Goal: Task Accomplishment & Management: Manage account settings

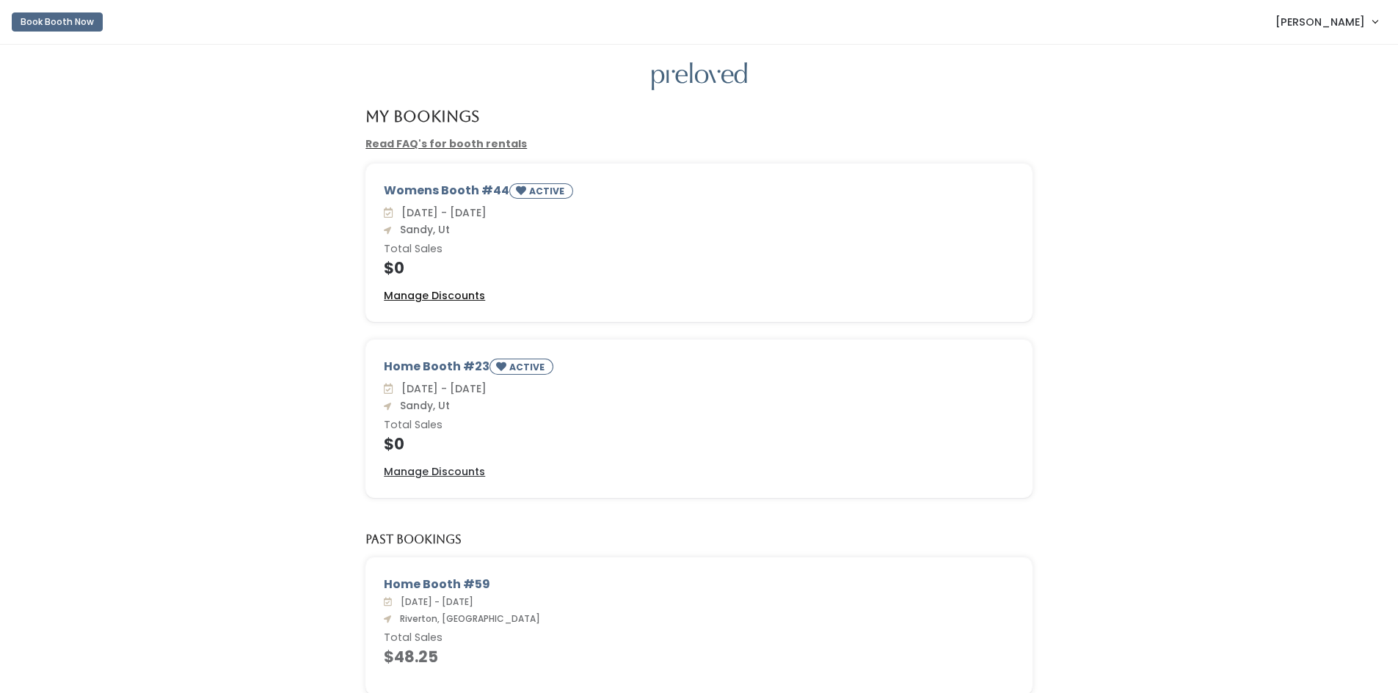
click at [429, 292] on u "Manage Discounts" at bounding box center [434, 295] width 101 height 15
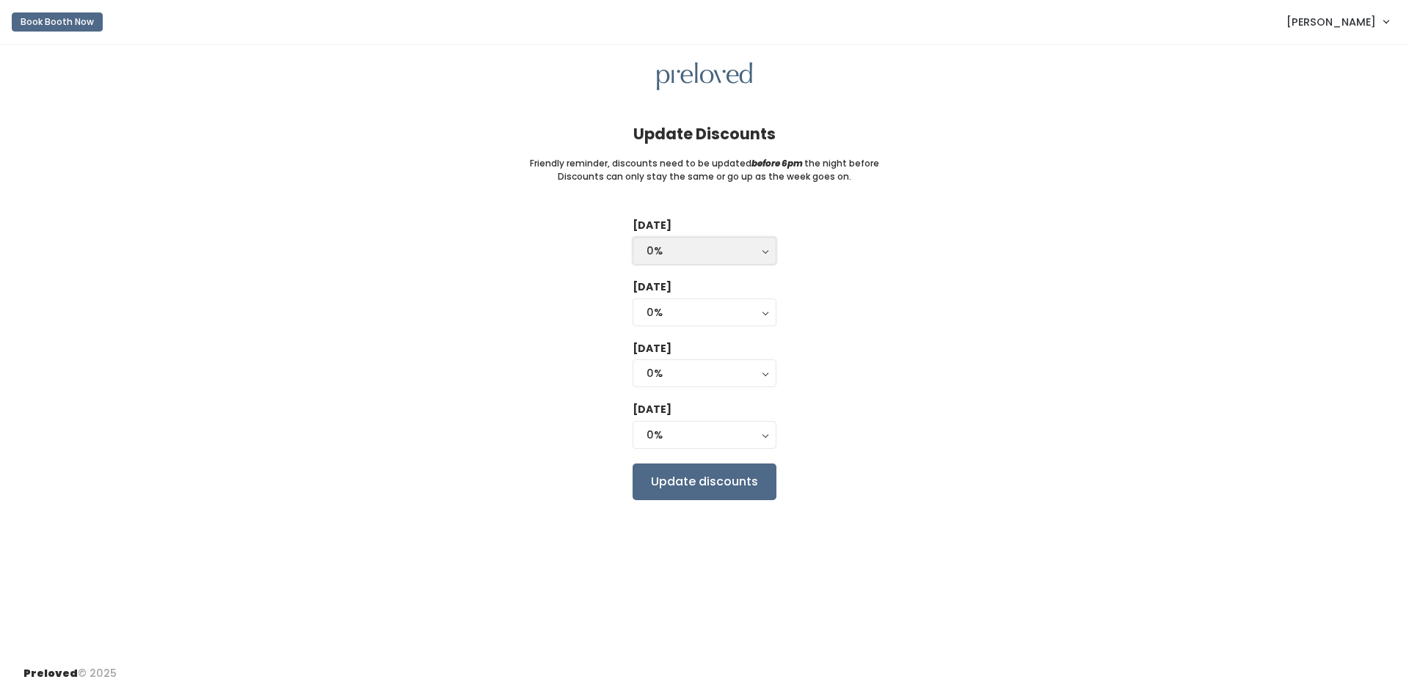
click at [728, 251] on div "0%" at bounding box center [704, 251] width 116 height 16
click at [730, 313] on link "25%" at bounding box center [704, 310] width 142 height 26
select select "25%"
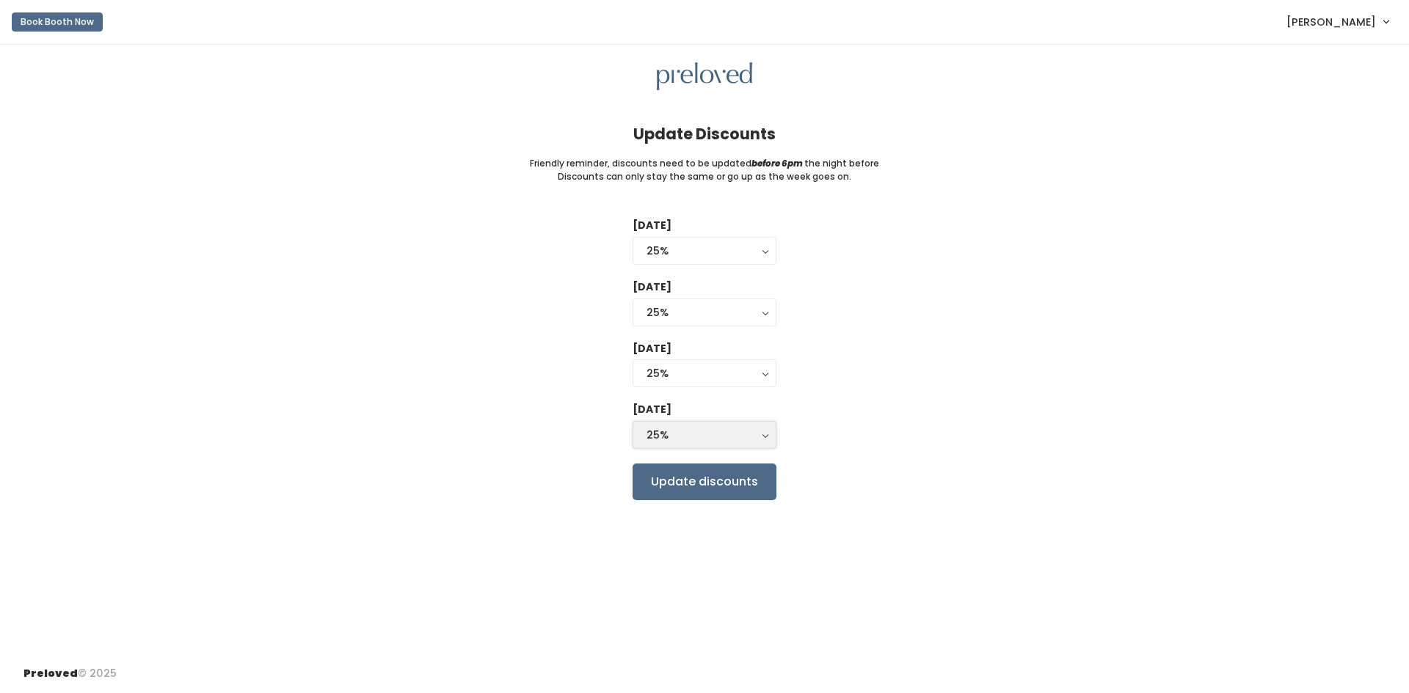
click at [712, 429] on div "25%" at bounding box center [704, 435] width 116 height 16
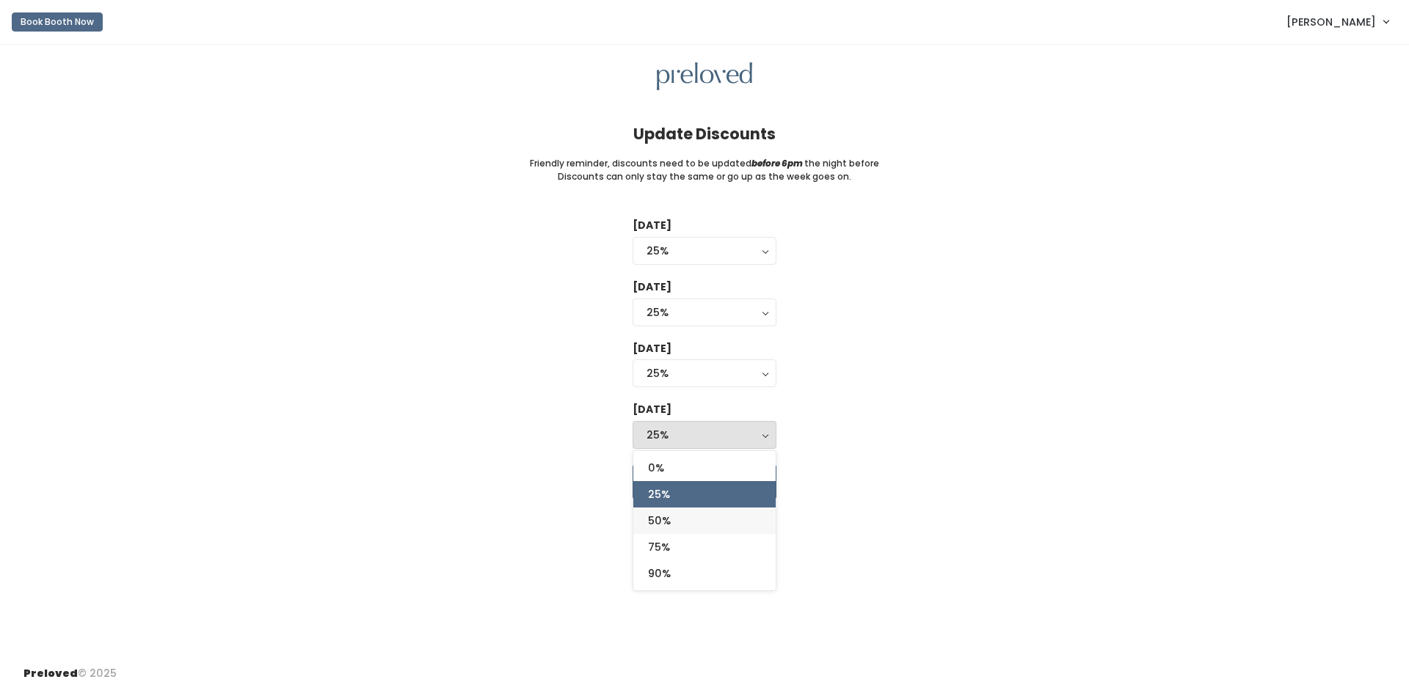
click at [700, 519] on link "50%" at bounding box center [704, 521] width 142 height 26
select select "50%"
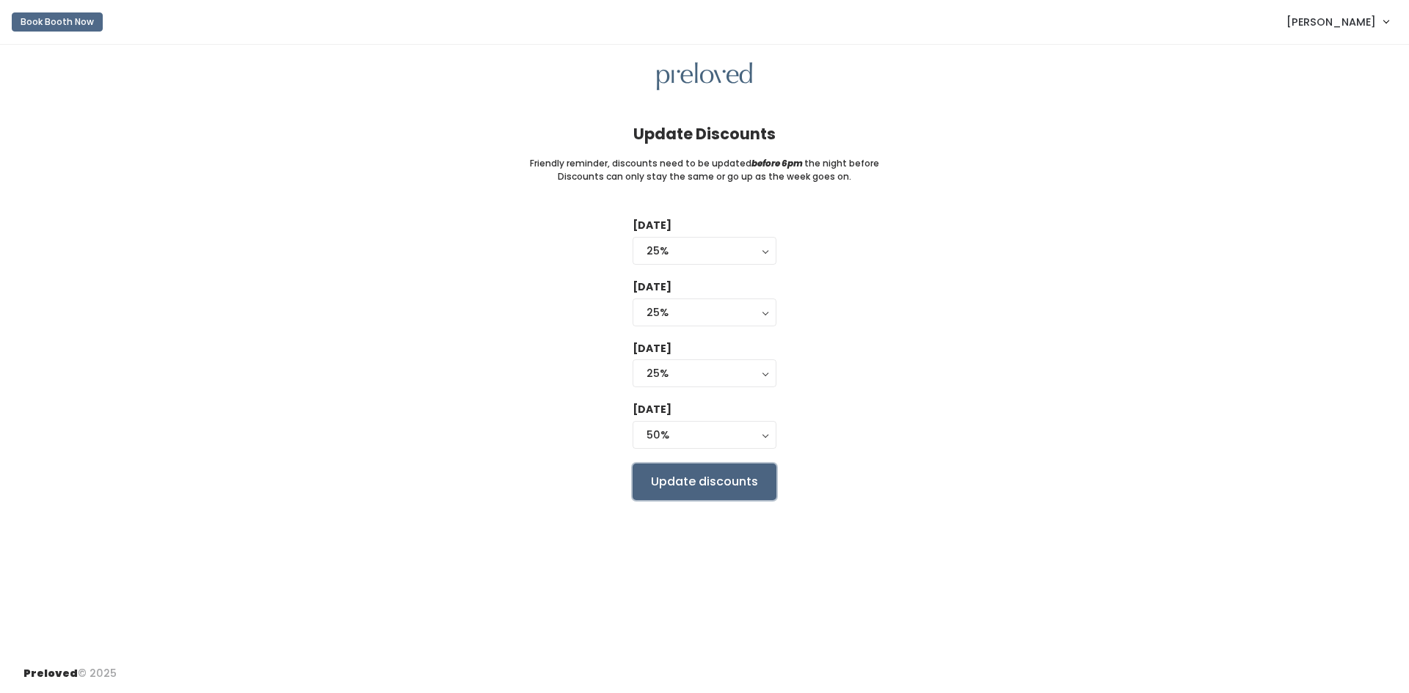
click at [703, 480] on input "Update discounts" at bounding box center [704, 482] width 144 height 37
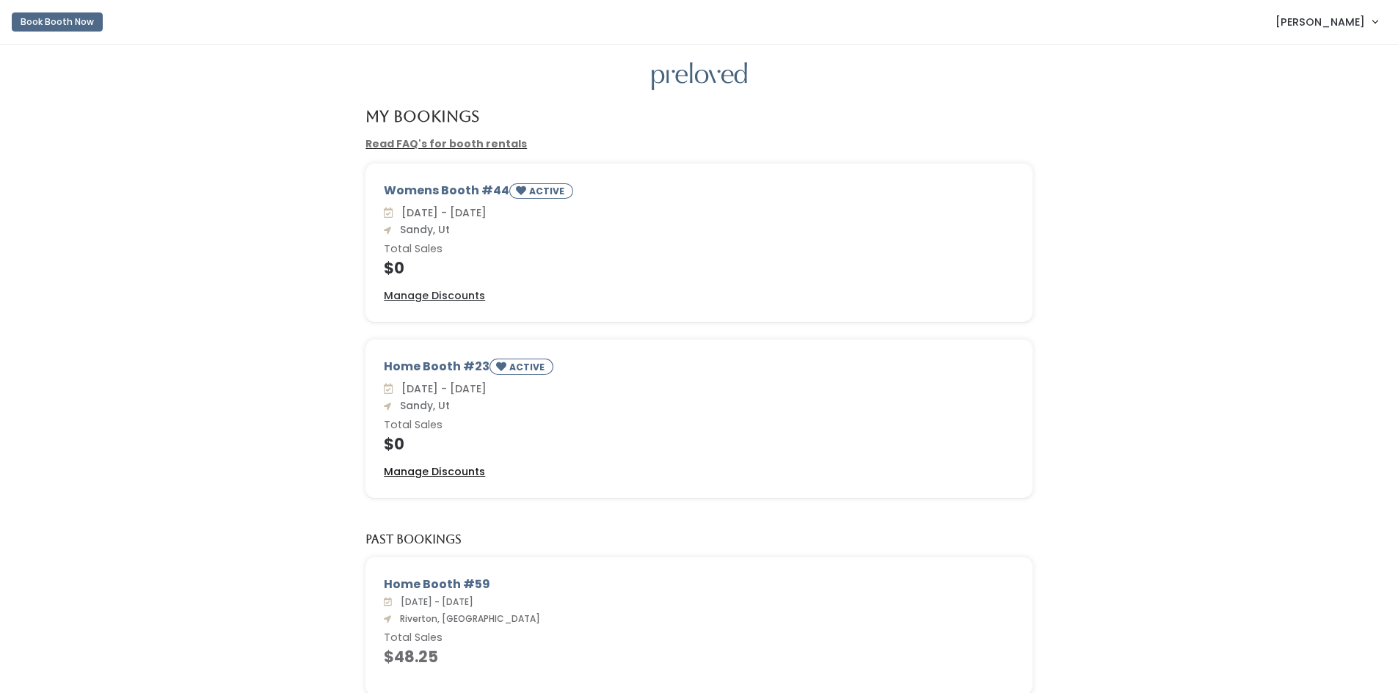
click at [430, 469] on u "Manage Discounts" at bounding box center [434, 471] width 101 height 15
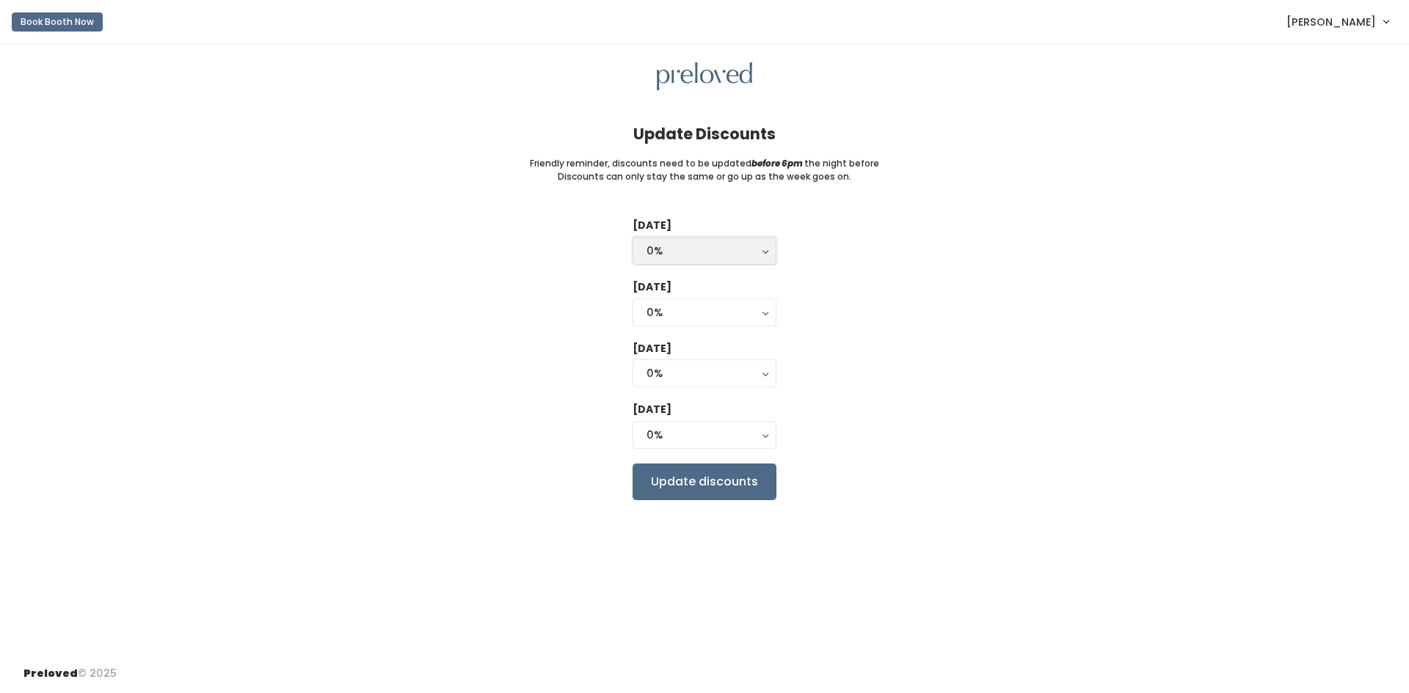
click at [708, 244] on div "0%" at bounding box center [704, 251] width 116 height 16
click at [710, 317] on link "25%" at bounding box center [704, 310] width 142 height 26
select select "25%"
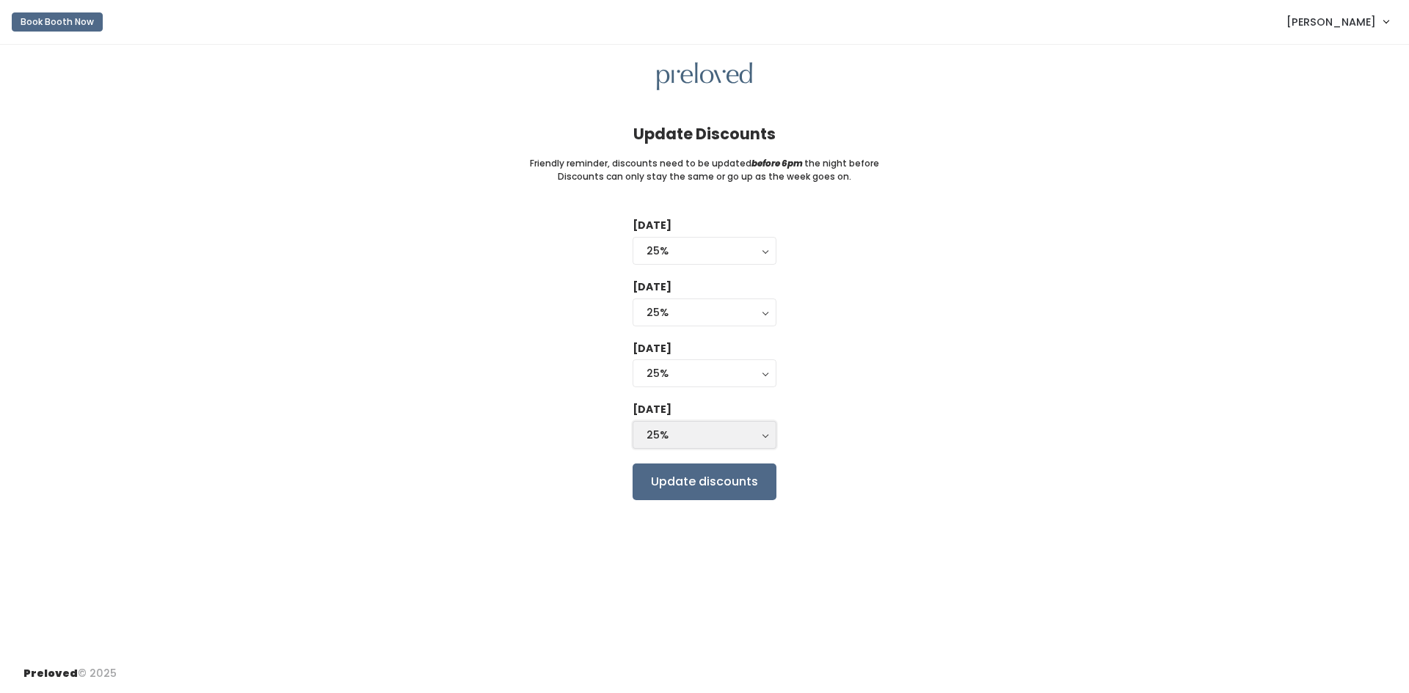
click at [711, 438] on div "25%" at bounding box center [704, 435] width 116 height 16
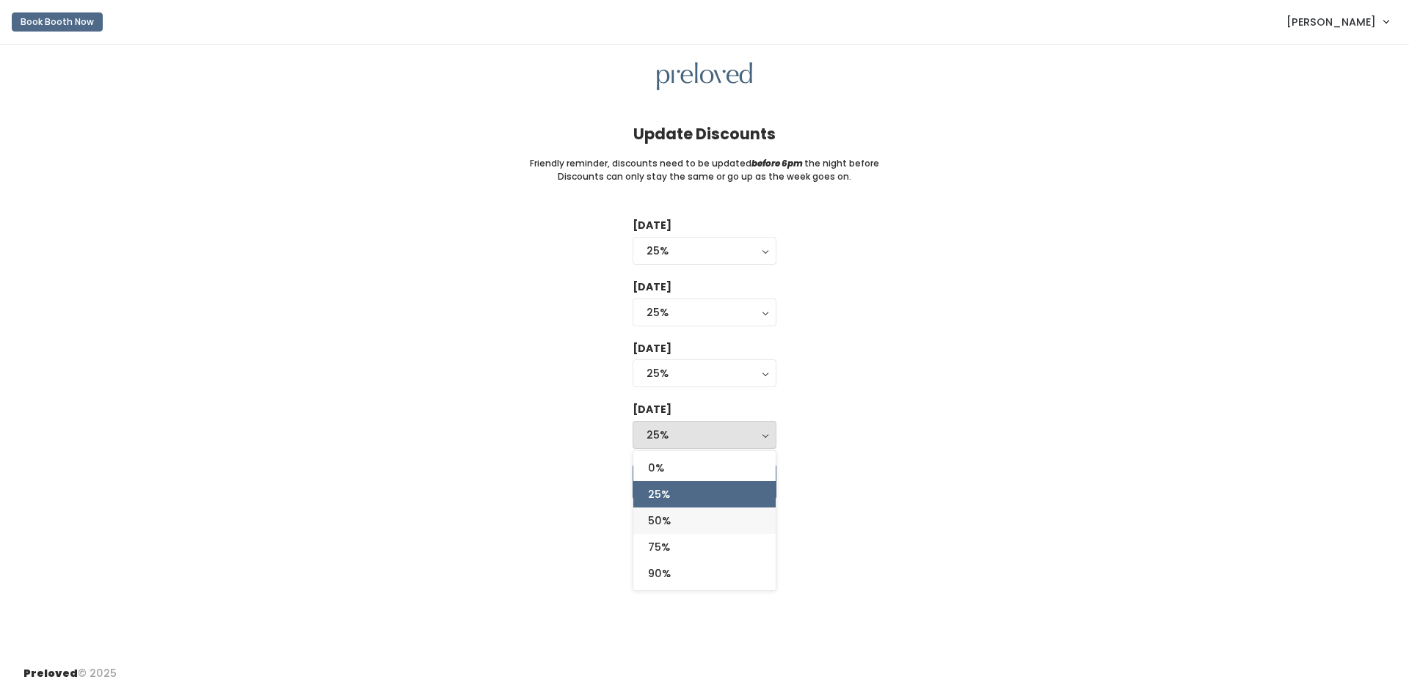
click at [693, 524] on link "50%" at bounding box center [704, 521] width 142 height 26
select select "50%"
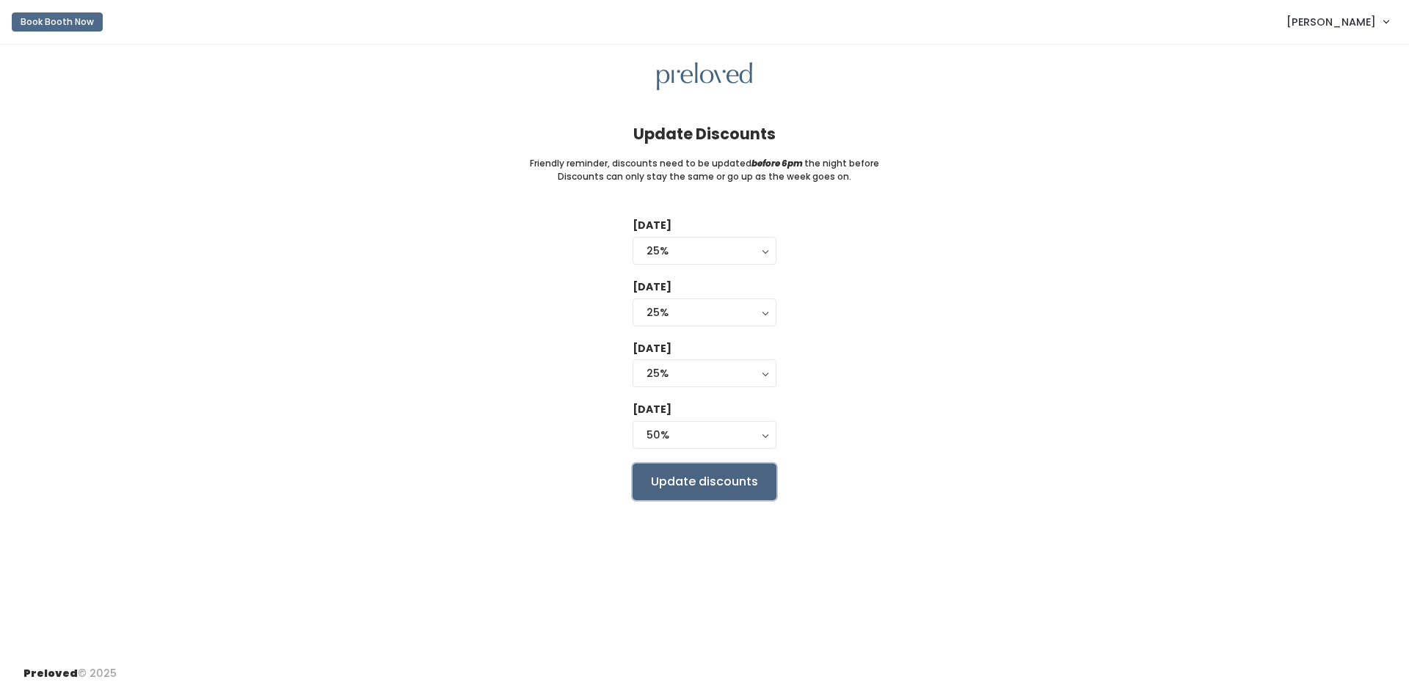
click at [695, 490] on input "Update discounts" at bounding box center [704, 482] width 144 height 37
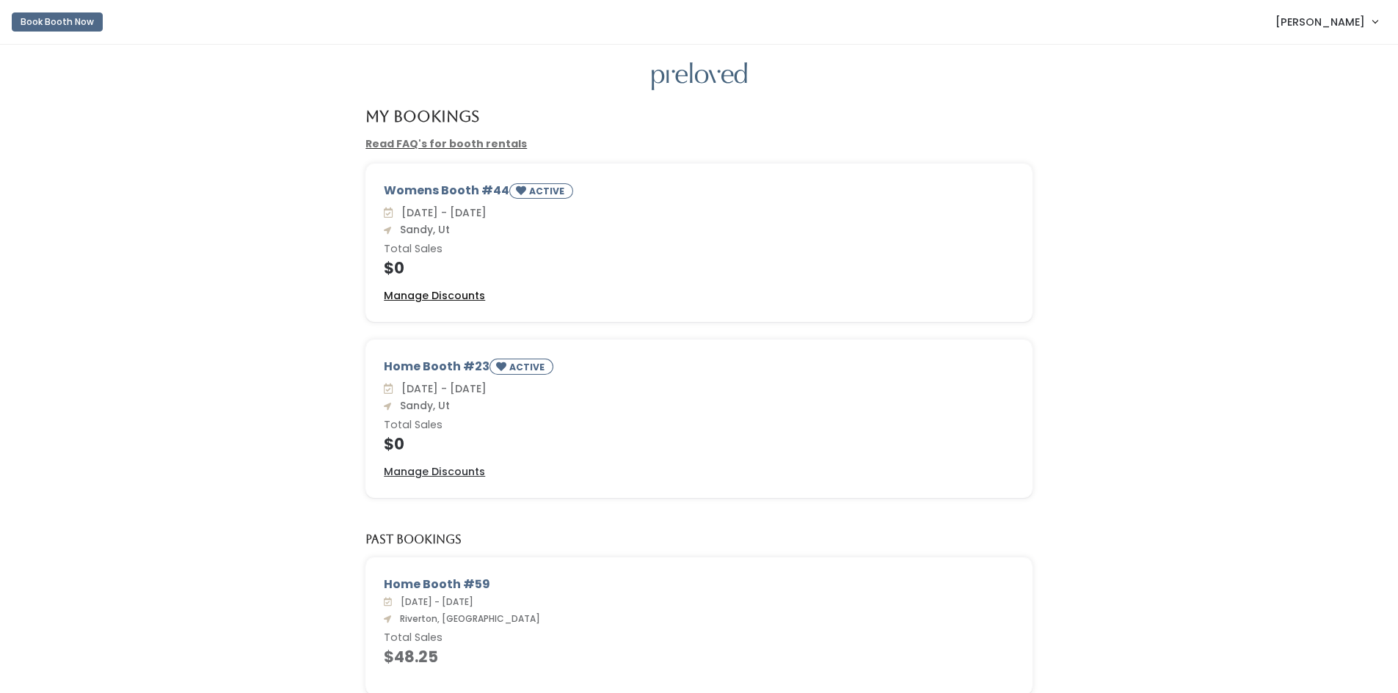
click at [457, 299] on u "Manage Discounts" at bounding box center [434, 295] width 101 height 15
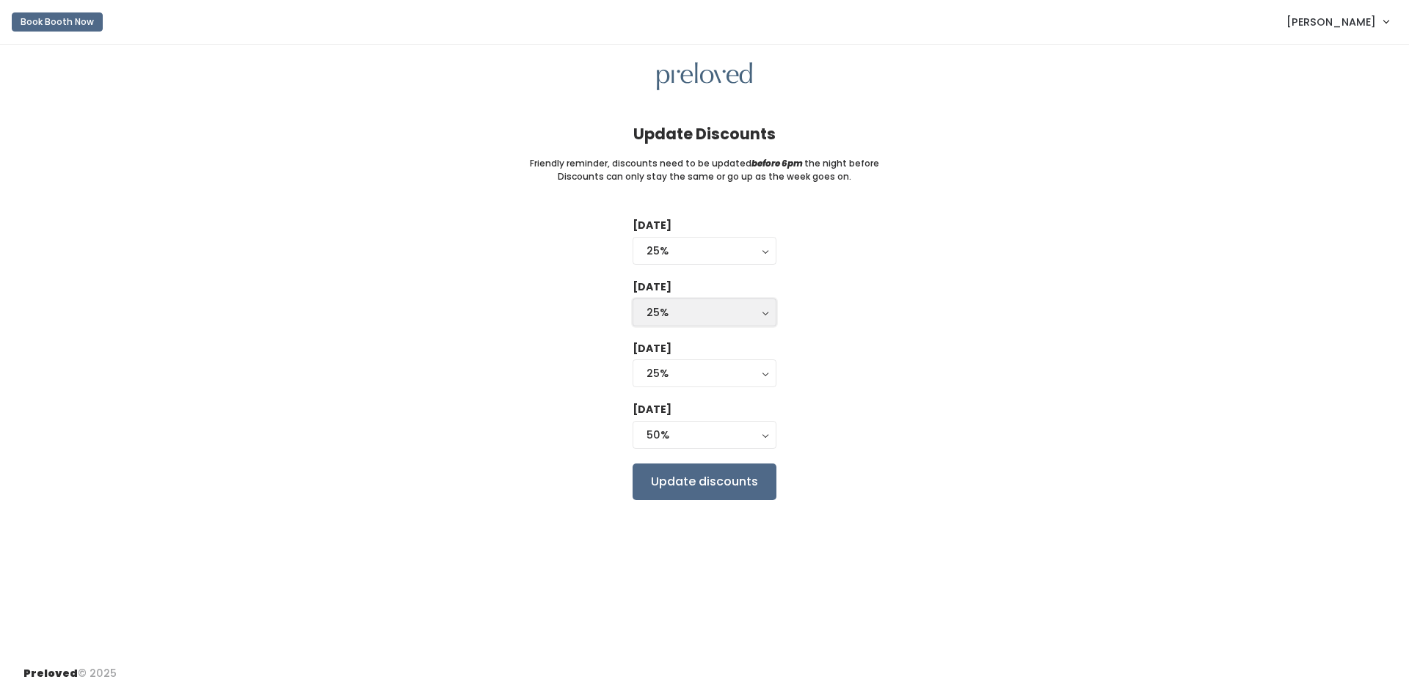
click at [708, 308] on div "25%" at bounding box center [704, 312] width 116 height 16
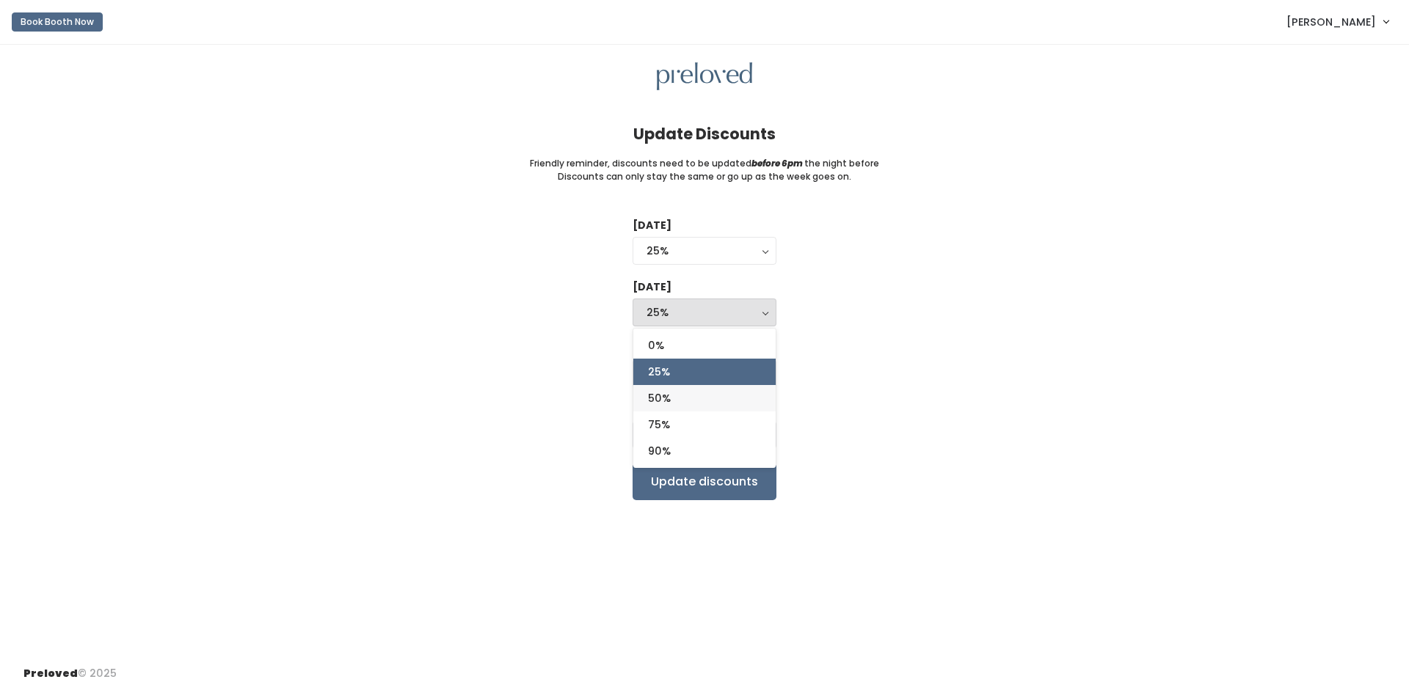
click at [706, 399] on link "50%" at bounding box center [704, 398] width 142 height 26
select select "50%"
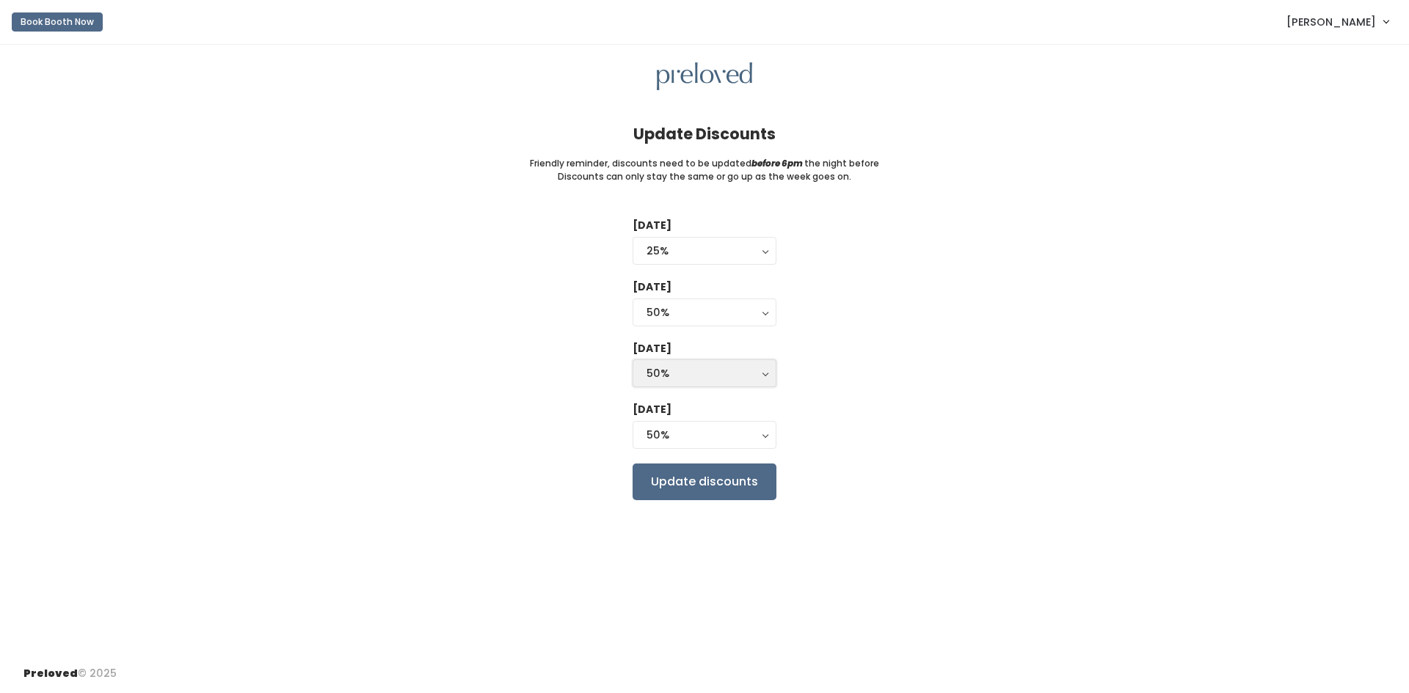
click at [697, 380] on div "50%" at bounding box center [704, 373] width 116 height 16
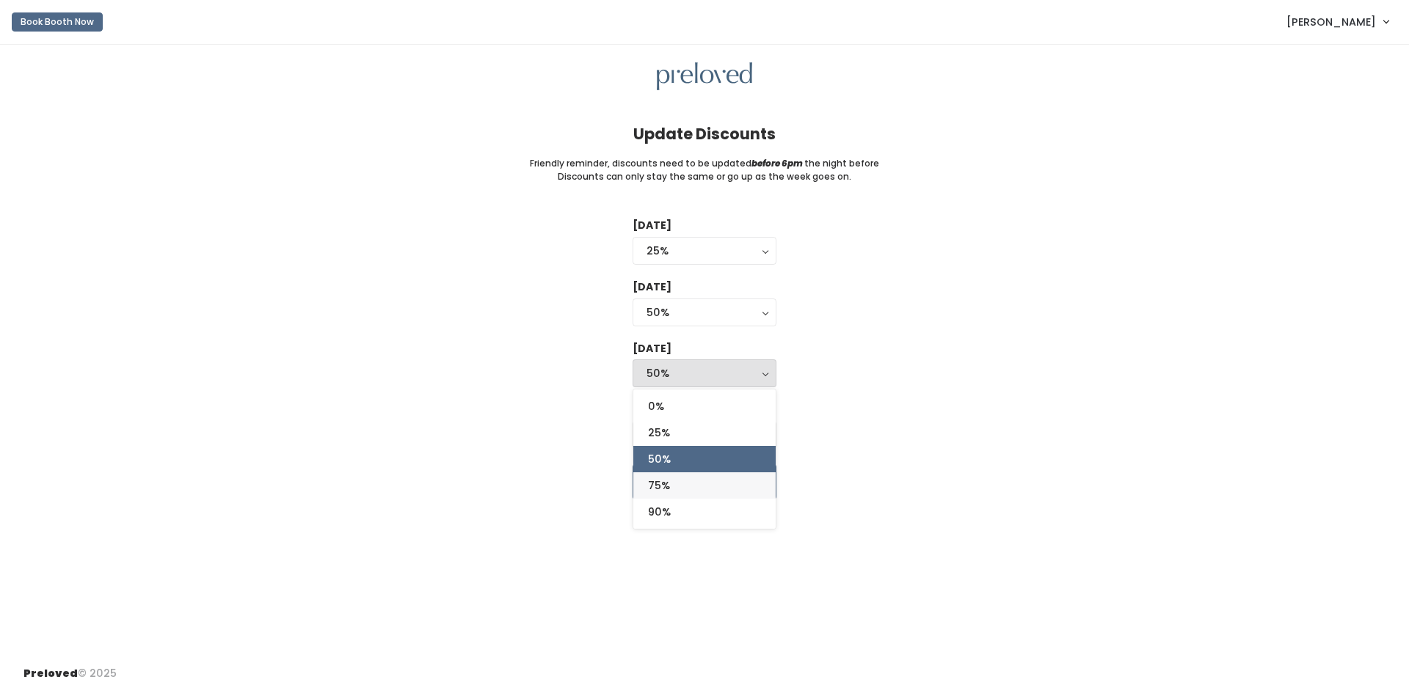
click at [696, 481] on link "75%" at bounding box center [704, 485] width 142 height 26
select select "75%"
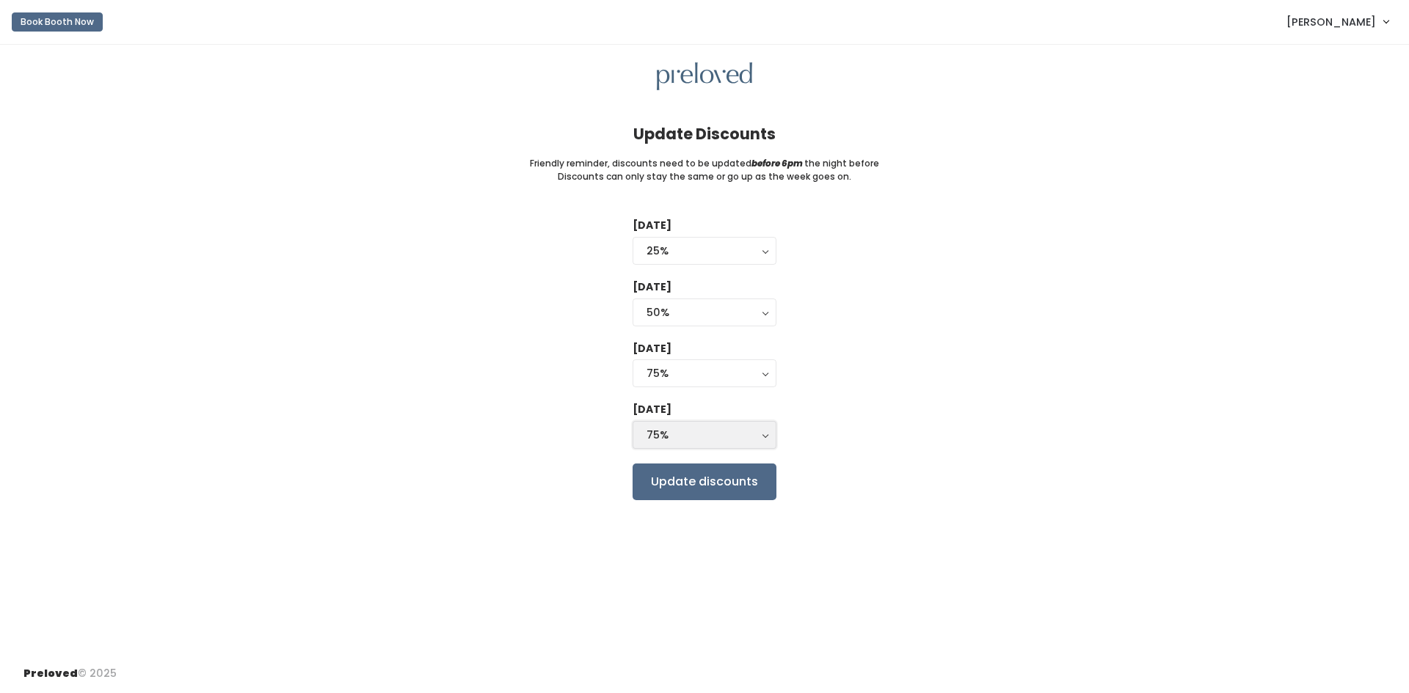
click at [676, 438] on div "75%" at bounding box center [704, 435] width 116 height 16
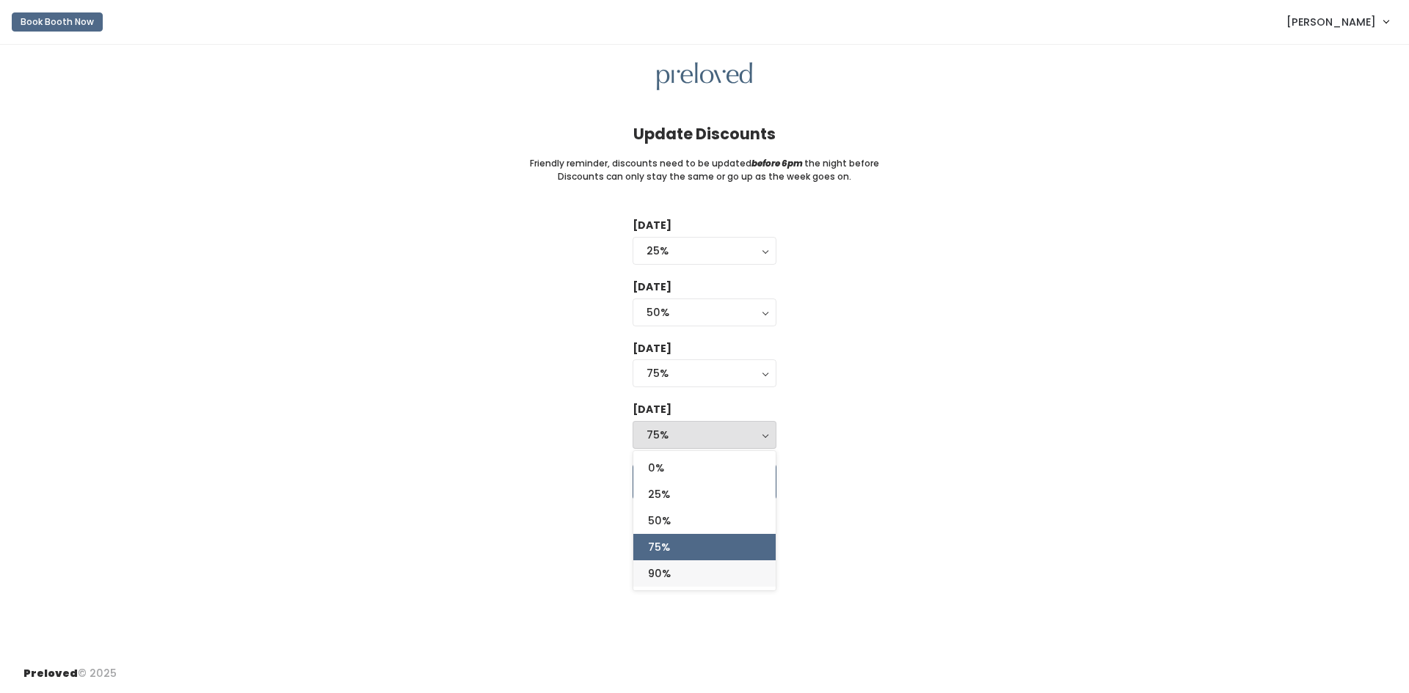
click at [667, 569] on span "90%" at bounding box center [659, 574] width 23 height 16
select select "90%"
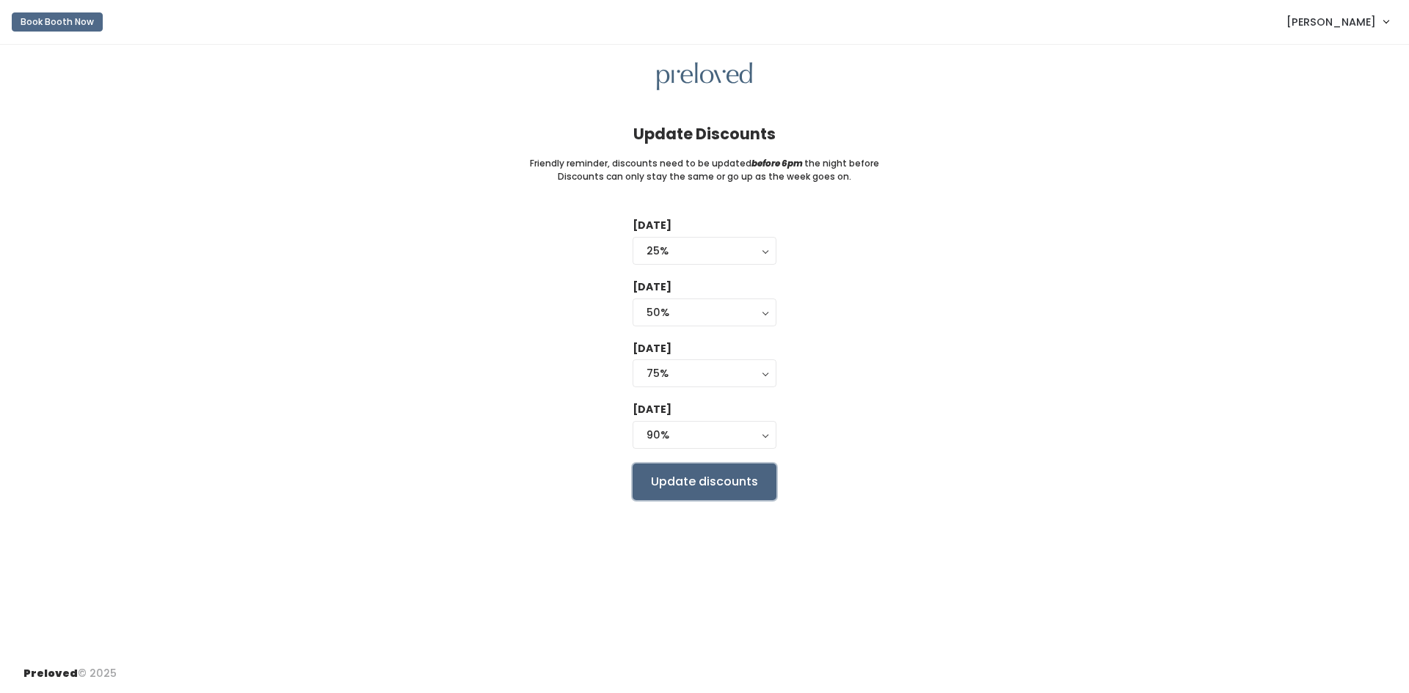
click at [698, 483] on input "Update discounts" at bounding box center [704, 482] width 144 height 37
